Goal: Task Accomplishment & Management: Manage account settings

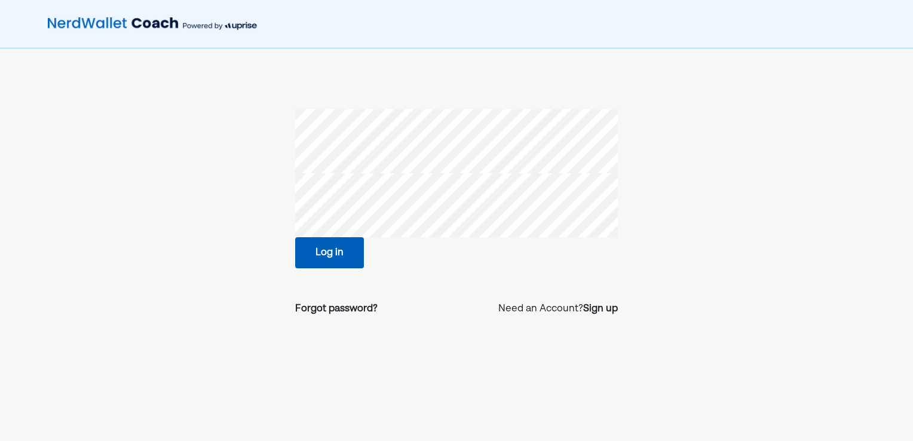
click at [335, 261] on button "Log in" at bounding box center [329, 252] width 69 height 31
click at [321, 255] on button "Log in" at bounding box center [329, 252] width 69 height 31
click at [316, 258] on button "Log in" at bounding box center [329, 252] width 69 height 31
click at [335, 309] on div "Forgot password?" at bounding box center [336, 309] width 82 height 14
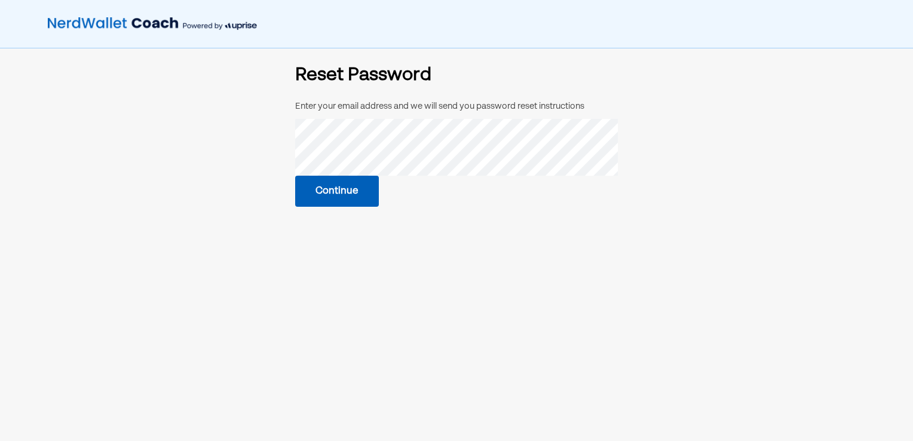
click at [351, 191] on button "Continue" at bounding box center [337, 191] width 84 height 31
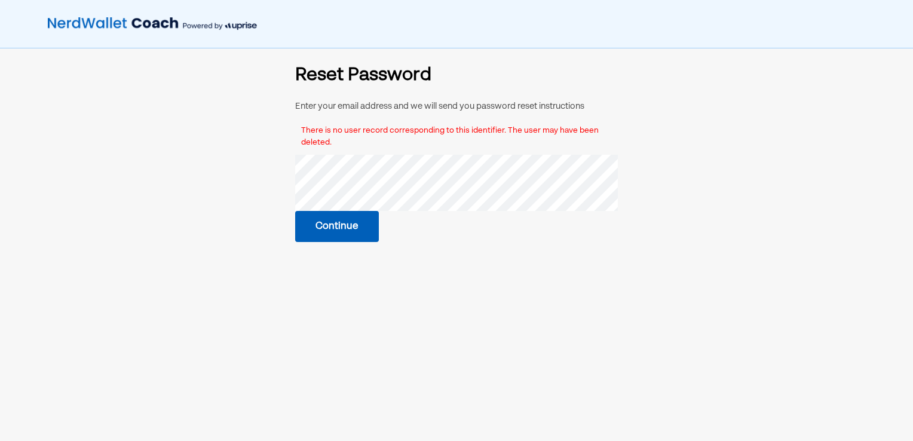
click at [342, 229] on button "Continue" at bounding box center [337, 226] width 84 height 31
click at [72, 26] on img at bounding box center [152, 24] width 209 height 24
